Goal: Information Seeking & Learning: Learn about a topic

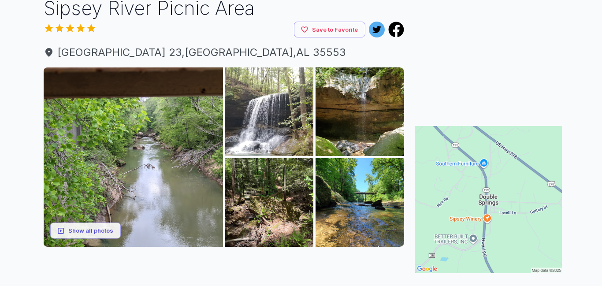
scroll to position [70, 0]
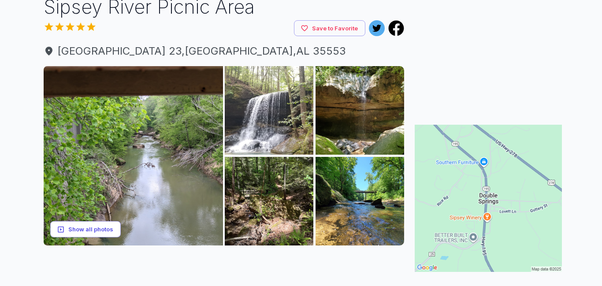
click at [108, 229] on button "Show all photos" at bounding box center [85, 229] width 70 height 16
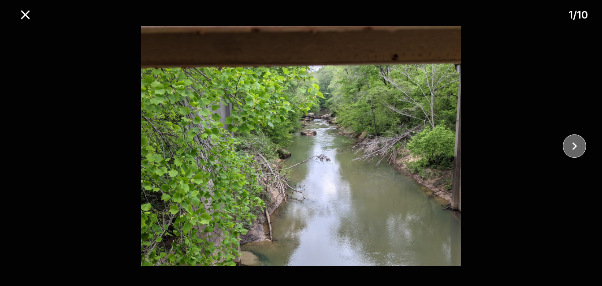
click at [576, 143] on icon "close" at bounding box center [574, 145] width 15 height 15
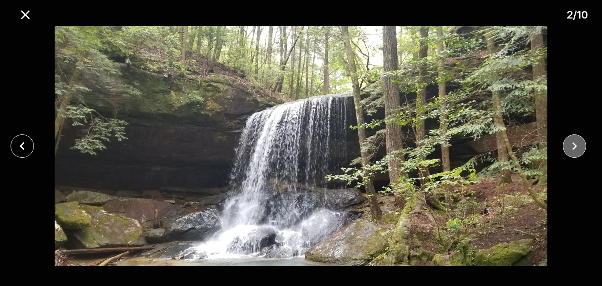
click at [576, 143] on icon "close" at bounding box center [574, 145] width 15 height 15
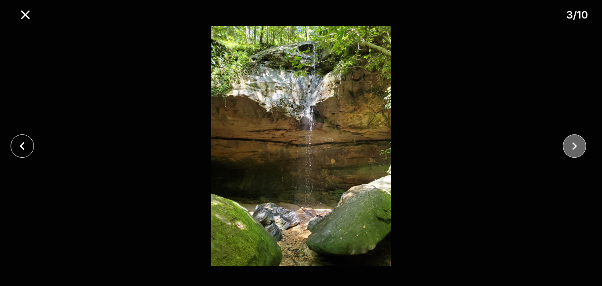
click at [575, 140] on icon "close" at bounding box center [574, 145] width 15 height 15
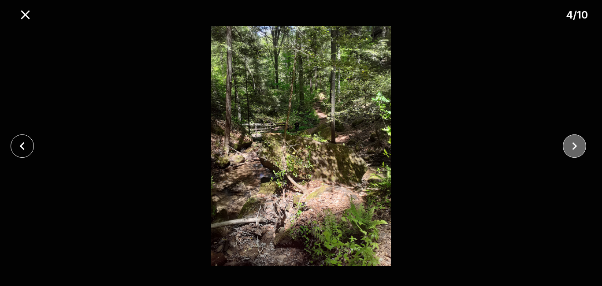
click at [575, 140] on icon "close" at bounding box center [574, 145] width 15 height 15
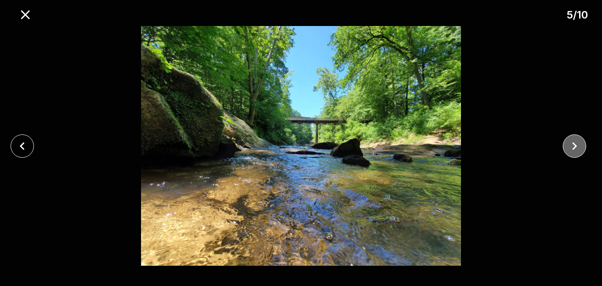
click at [575, 140] on icon "close" at bounding box center [574, 145] width 15 height 15
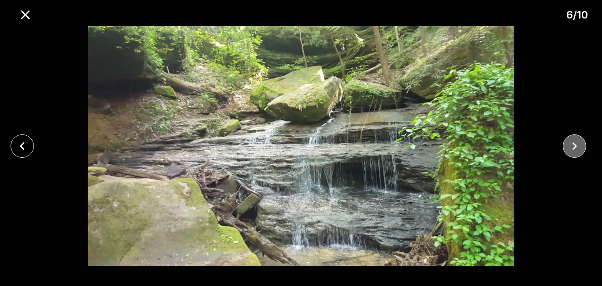
click at [575, 140] on icon "close" at bounding box center [574, 145] width 15 height 15
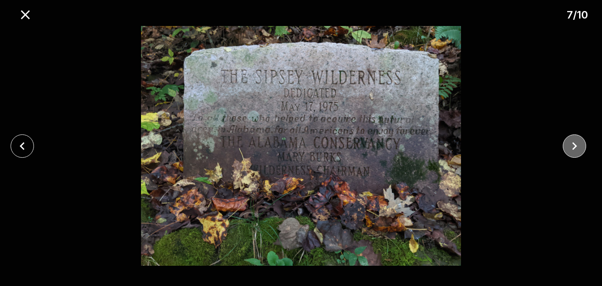
click at [575, 140] on icon "close" at bounding box center [574, 145] width 15 height 15
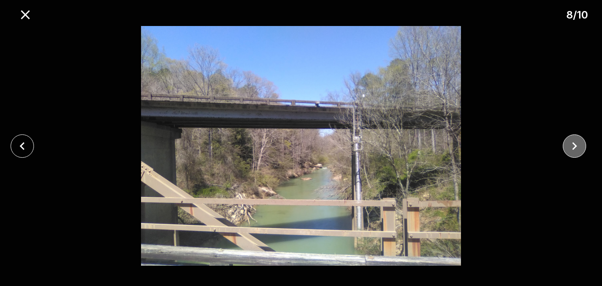
click at [575, 140] on icon "close" at bounding box center [574, 145] width 15 height 15
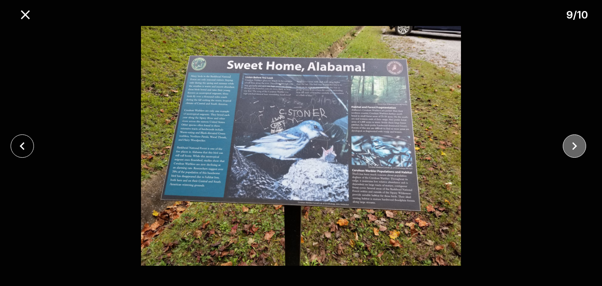
click at [575, 140] on icon "close" at bounding box center [574, 145] width 15 height 15
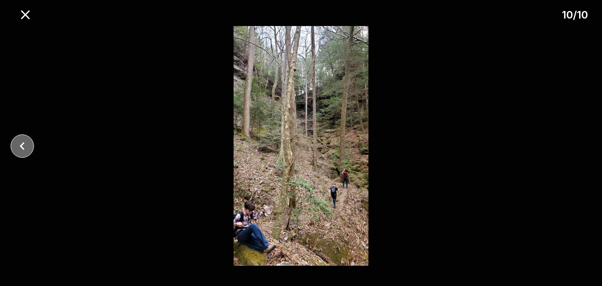
click at [25, 145] on icon "close" at bounding box center [22, 145] width 15 height 15
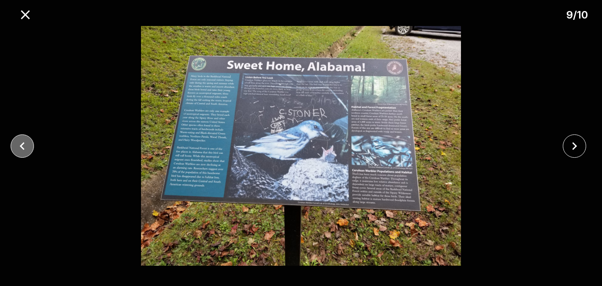
click at [25, 145] on icon "close" at bounding box center [22, 145] width 15 height 15
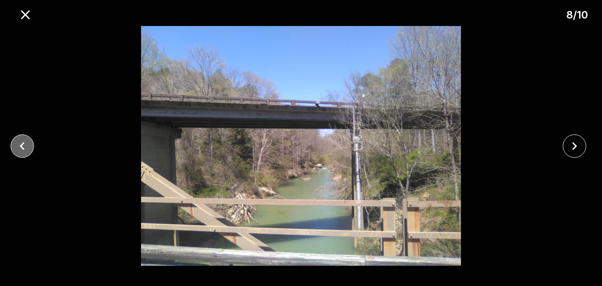
click at [25, 145] on icon "close" at bounding box center [22, 145] width 15 height 15
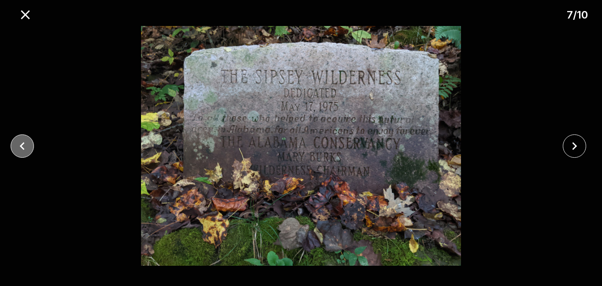
click at [25, 145] on icon "close" at bounding box center [22, 145] width 15 height 15
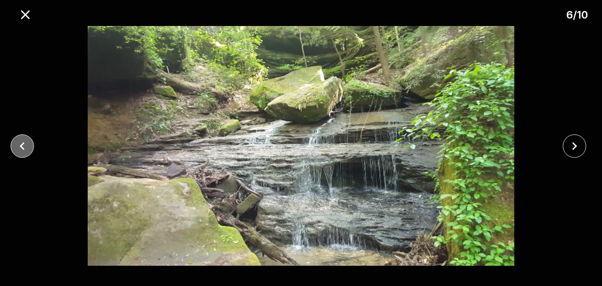
click at [25, 145] on icon "close" at bounding box center [22, 145] width 15 height 15
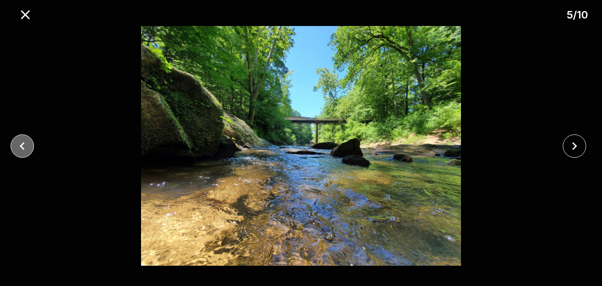
click at [24, 143] on icon "close" at bounding box center [22, 146] width 5 height 8
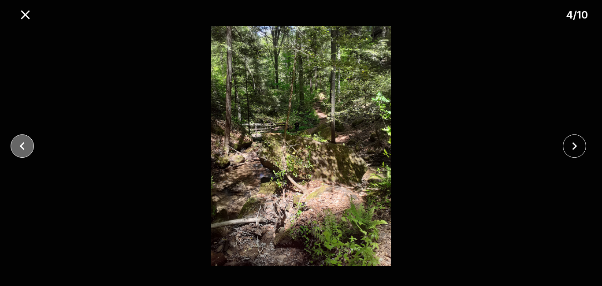
click at [24, 143] on icon "close" at bounding box center [22, 146] width 5 height 8
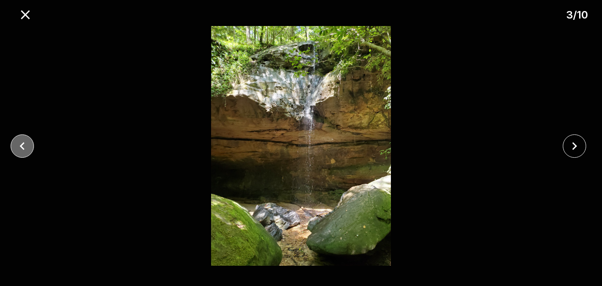
click at [24, 143] on icon "close" at bounding box center [22, 146] width 5 height 8
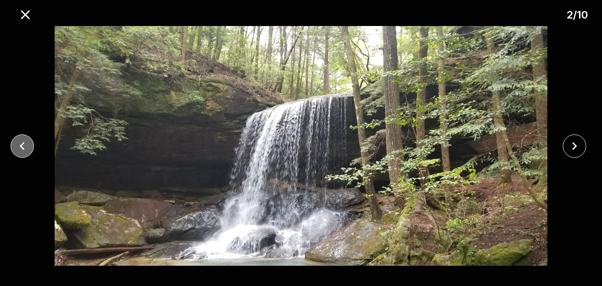
click at [24, 142] on icon "close" at bounding box center [22, 146] width 5 height 8
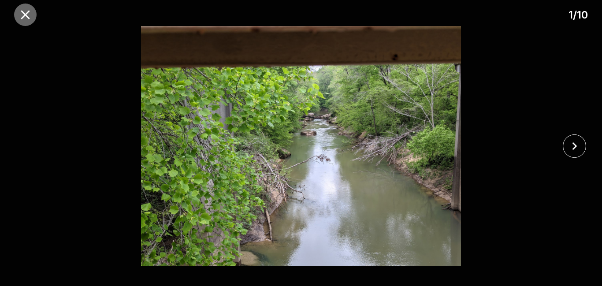
click at [25, 14] on icon "close" at bounding box center [25, 14] width 9 height 9
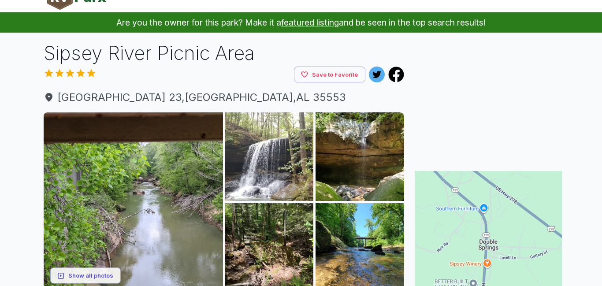
scroll to position [0, 0]
